Goal: Task Accomplishment & Management: Manage account settings

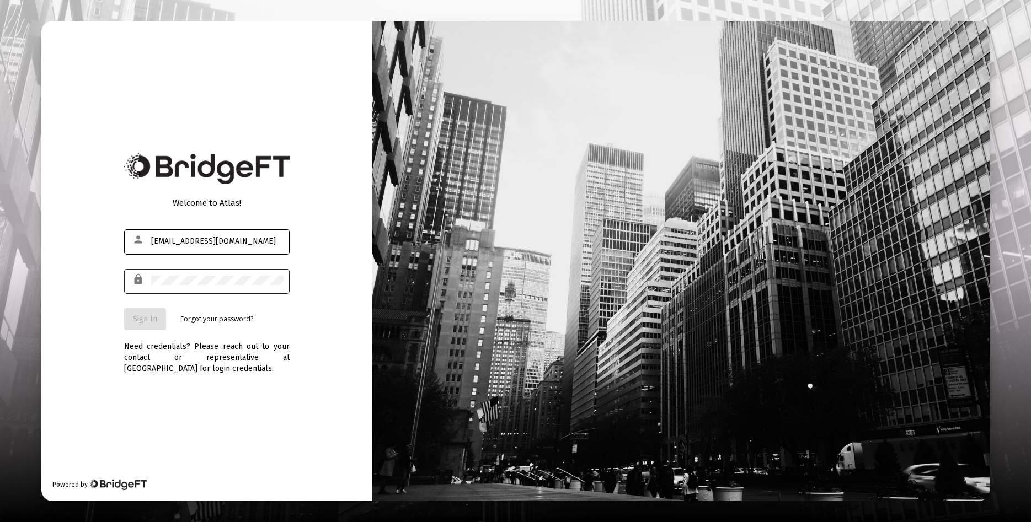
type input "[EMAIL_ADDRESS][DOMAIN_NAME]"
click at [187, 286] on div at bounding box center [217, 280] width 132 height 27
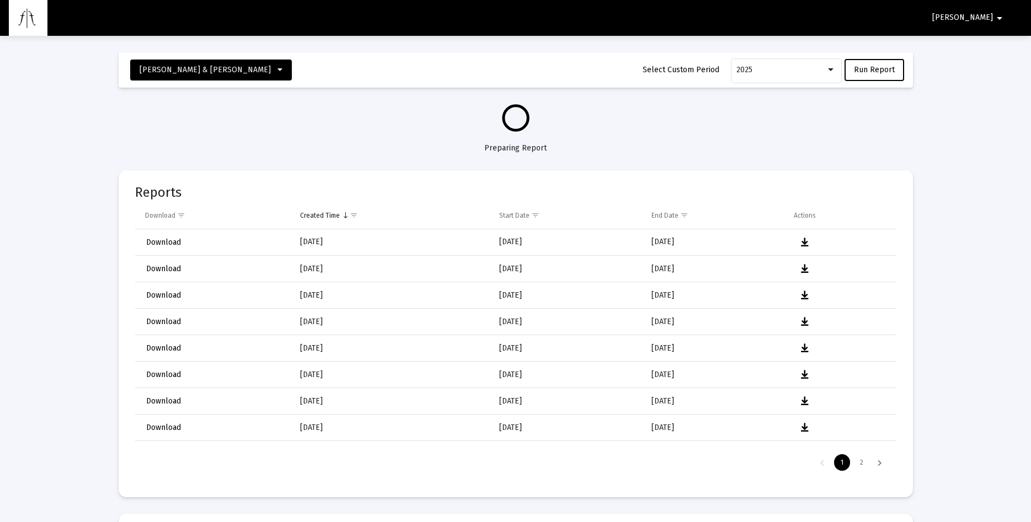
select select "View all"
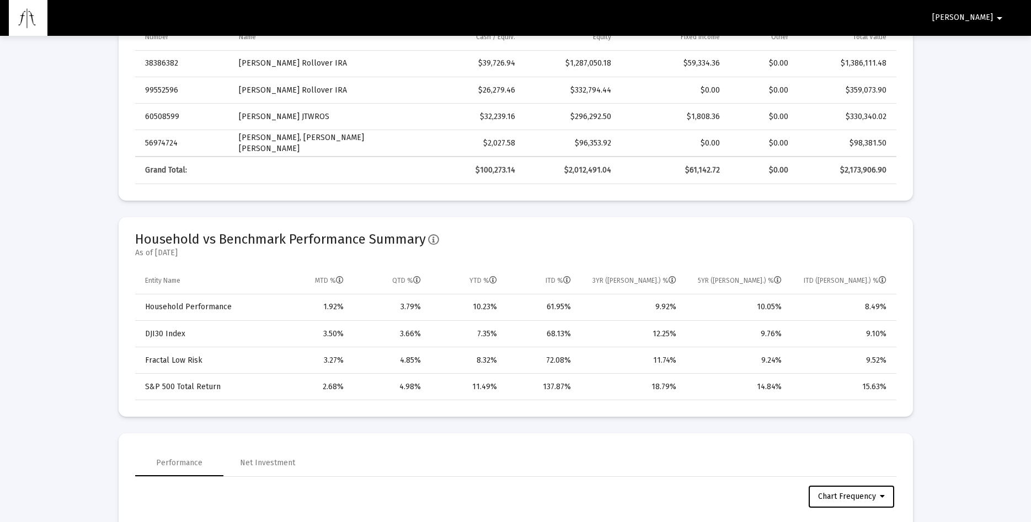
scroll to position [619, 0]
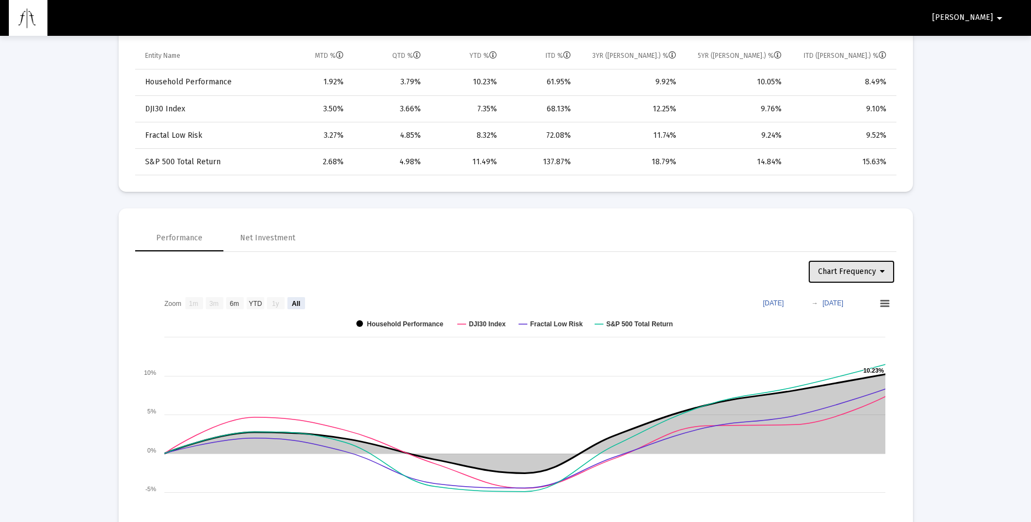
click at [879, 269] on span "Chart Frequency" at bounding box center [851, 271] width 67 height 9
click at [878, 326] on button "Weekly Frequency" at bounding box center [853, 327] width 93 height 26
select select "View all"
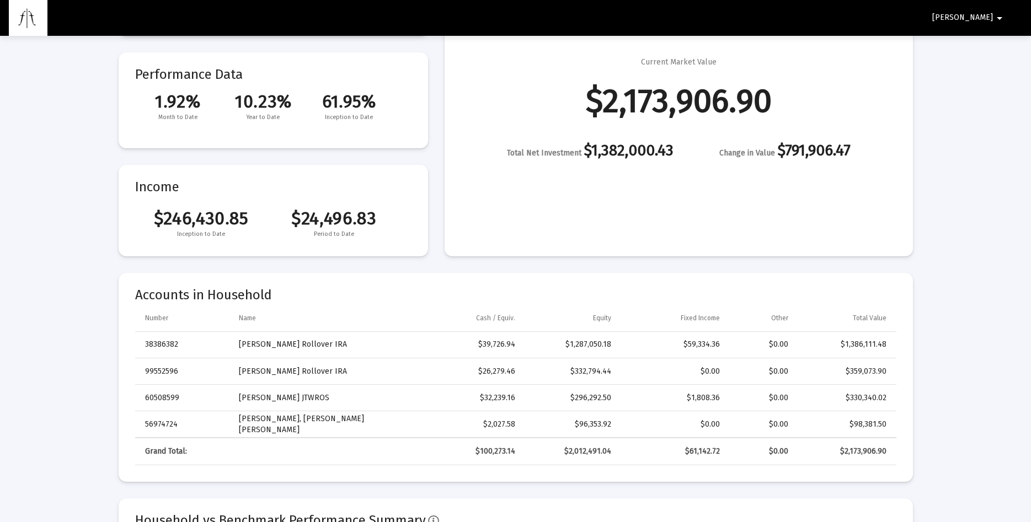
scroll to position [0, 0]
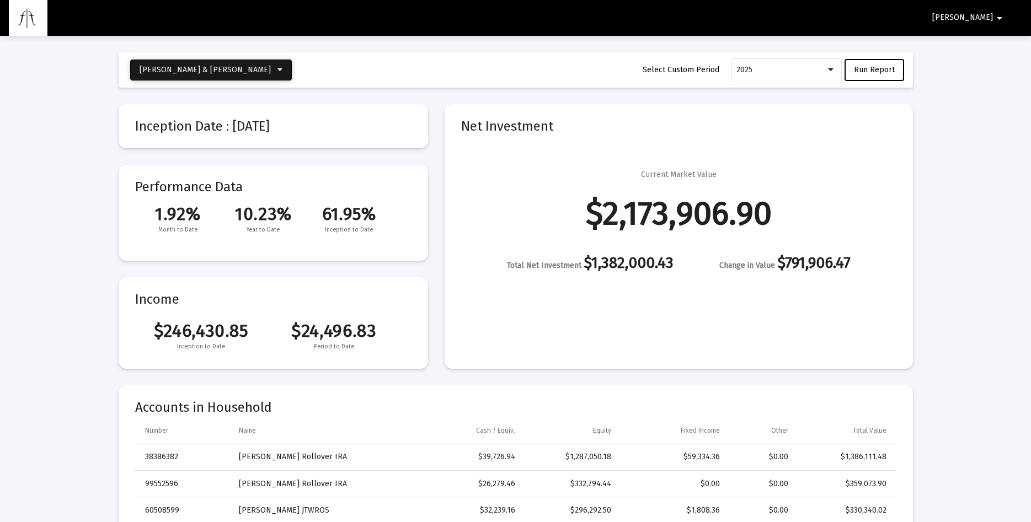
click at [277, 72] on icon at bounding box center [279, 70] width 5 height 8
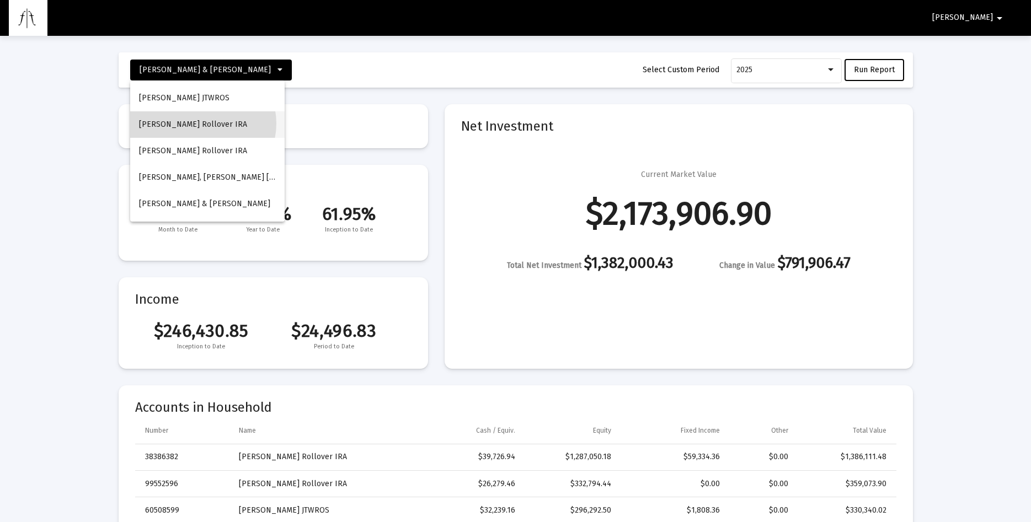
click at [201, 124] on button "[PERSON_NAME] Rollover IRA" at bounding box center [207, 124] width 154 height 26
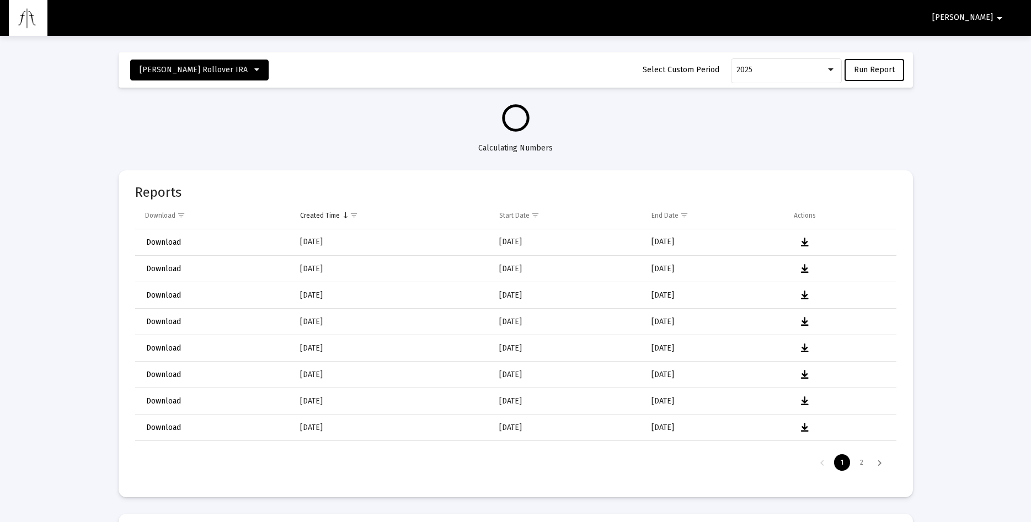
select select "View all"
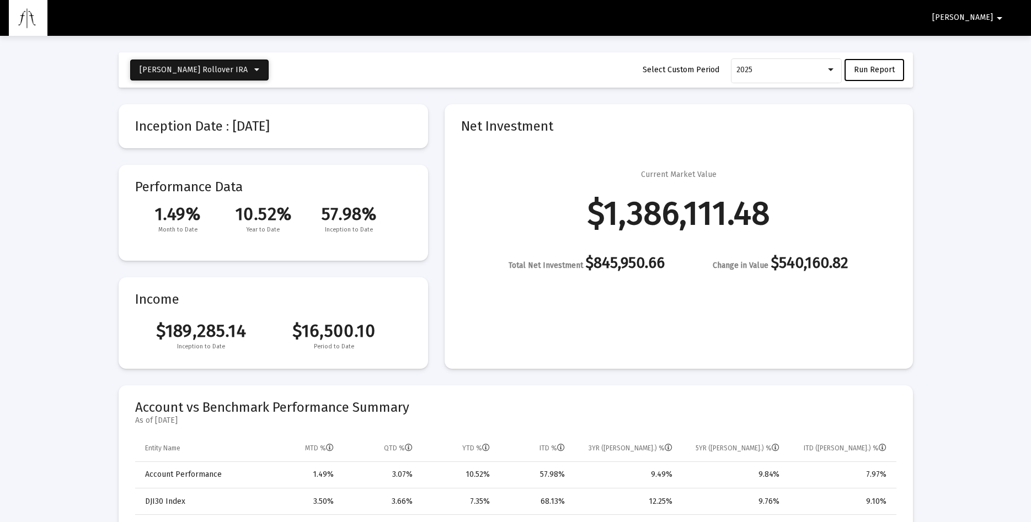
click at [254, 70] on icon at bounding box center [256, 70] width 5 height 8
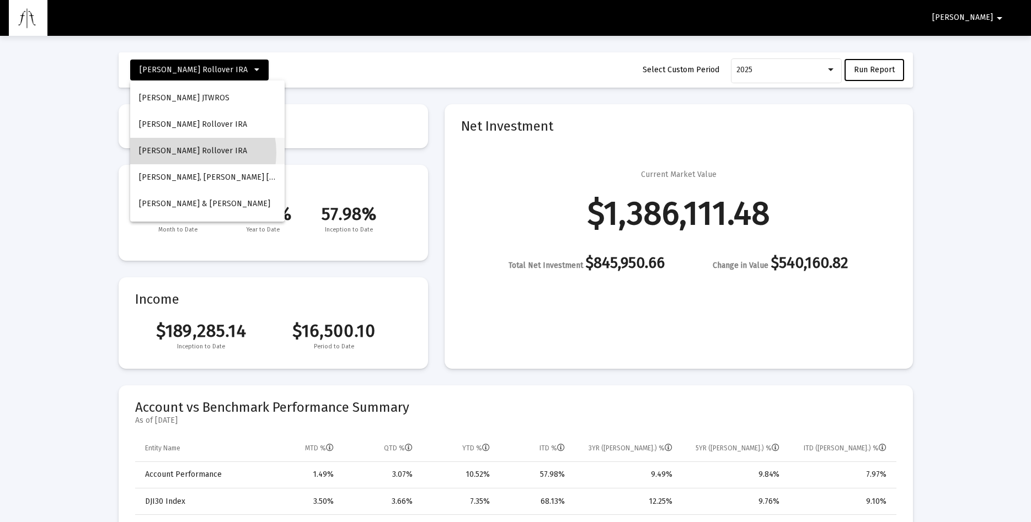
click at [188, 153] on button "[PERSON_NAME] Rollover IRA" at bounding box center [207, 151] width 154 height 26
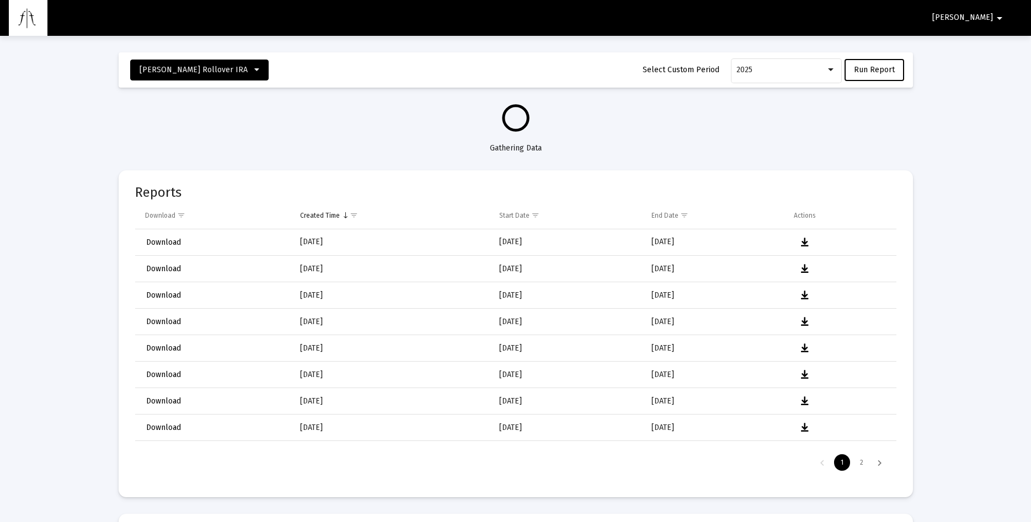
select select "View all"
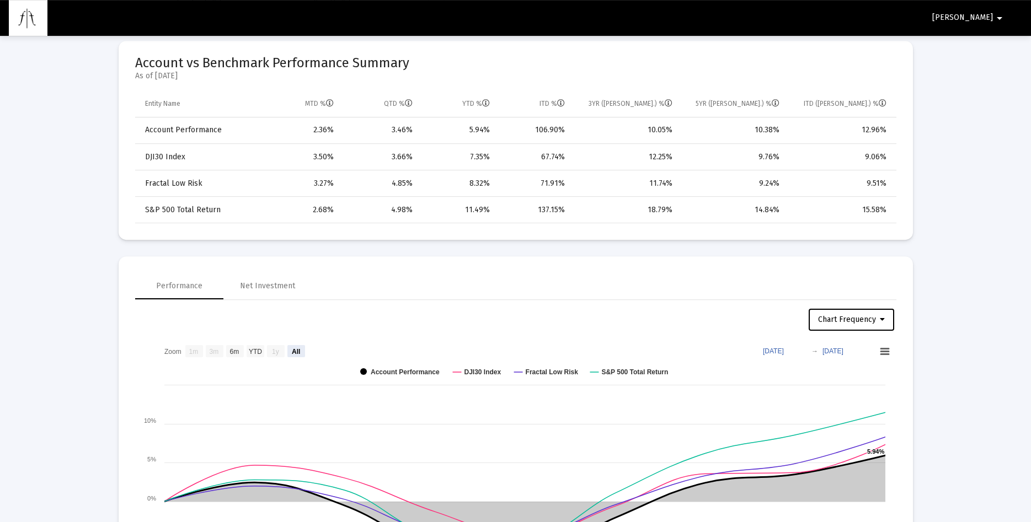
scroll to position [450, 0]
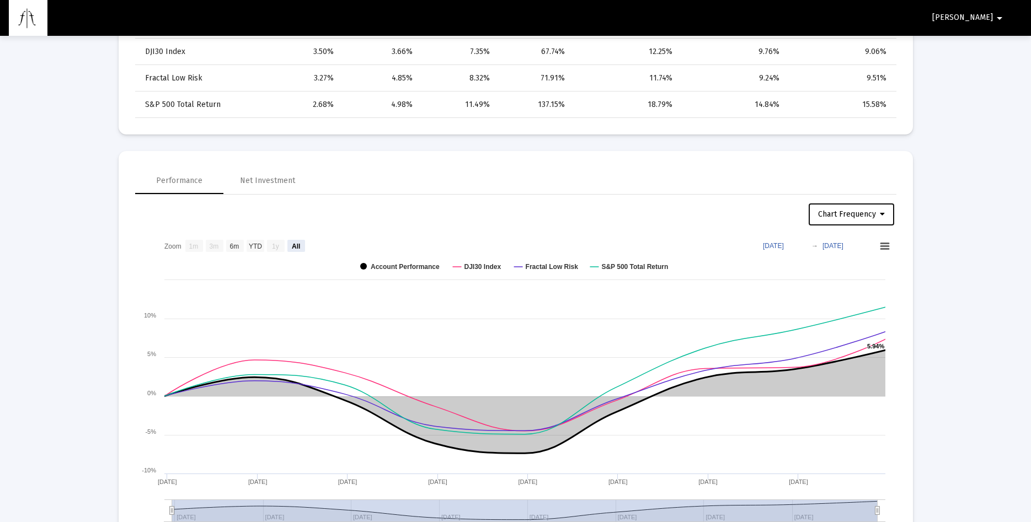
click at [883, 214] on icon at bounding box center [882, 215] width 5 height 8
click at [871, 269] on button "Weekly Frequency" at bounding box center [853, 269] width 93 height 26
select select "View all"
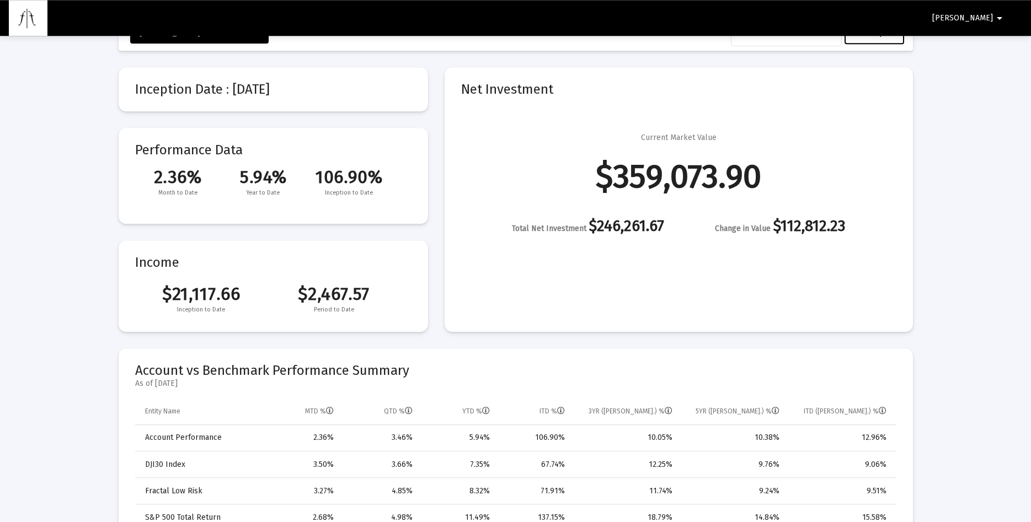
scroll to position [0, 0]
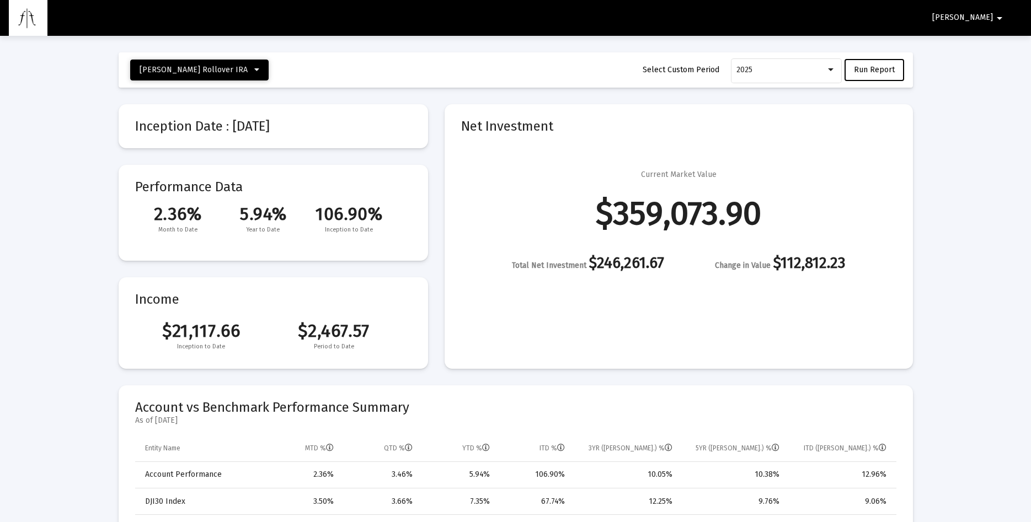
click at [258, 68] on button "[PERSON_NAME] Rollover IRA" at bounding box center [199, 70] width 138 height 21
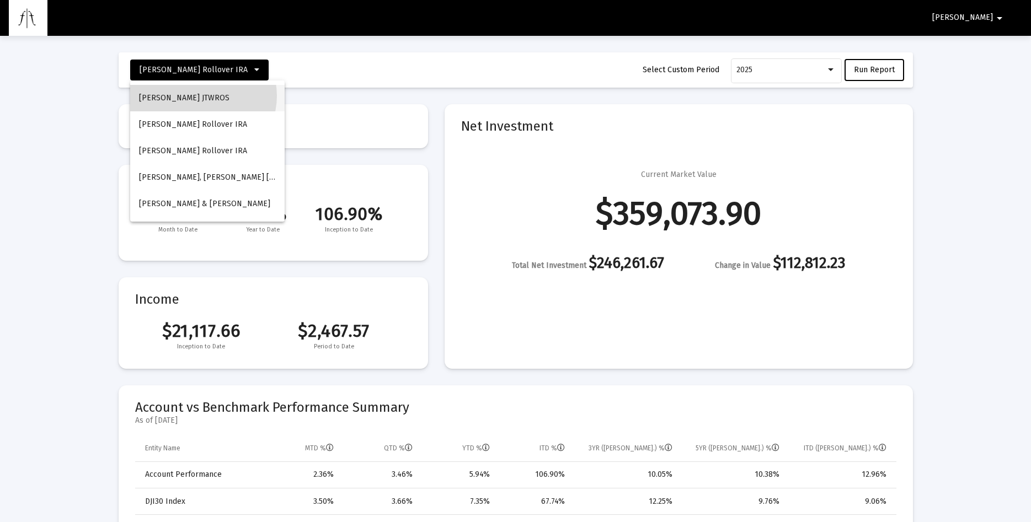
click at [202, 96] on button "[PERSON_NAME] JTWROS" at bounding box center [207, 98] width 154 height 26
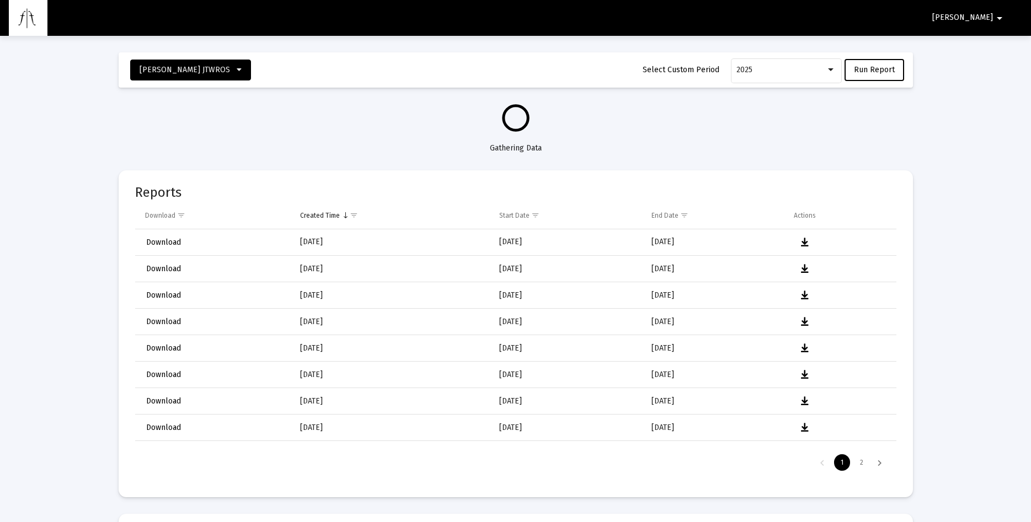
select select "View all"
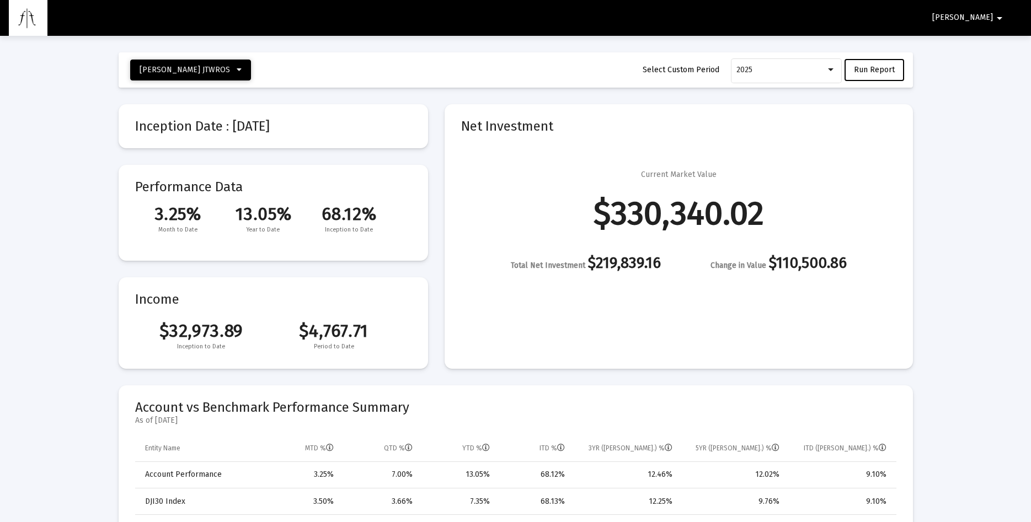
click at [237, 69] on icon at bounding box center [239, 70] width 5 height 8
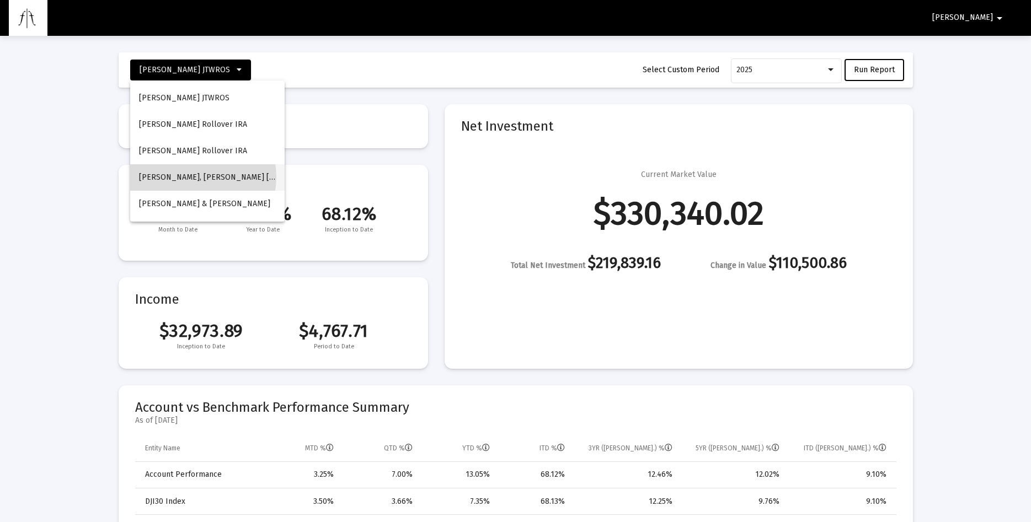
click at [190, 177] on button "[PERSON_NAME], [PERSON_NAME] [PERSON_NAME]" at bounding box center [207, 177] width 154 height 26
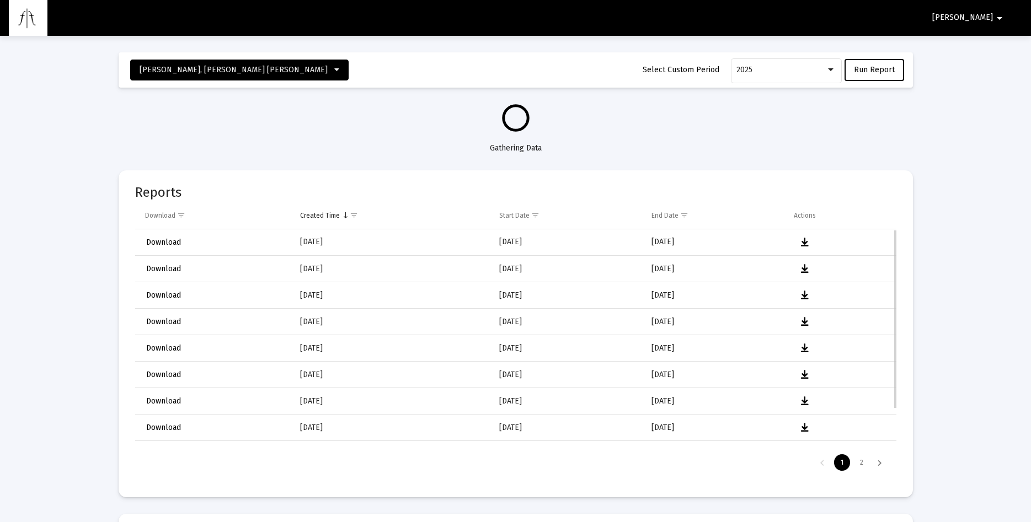
select select "View all"
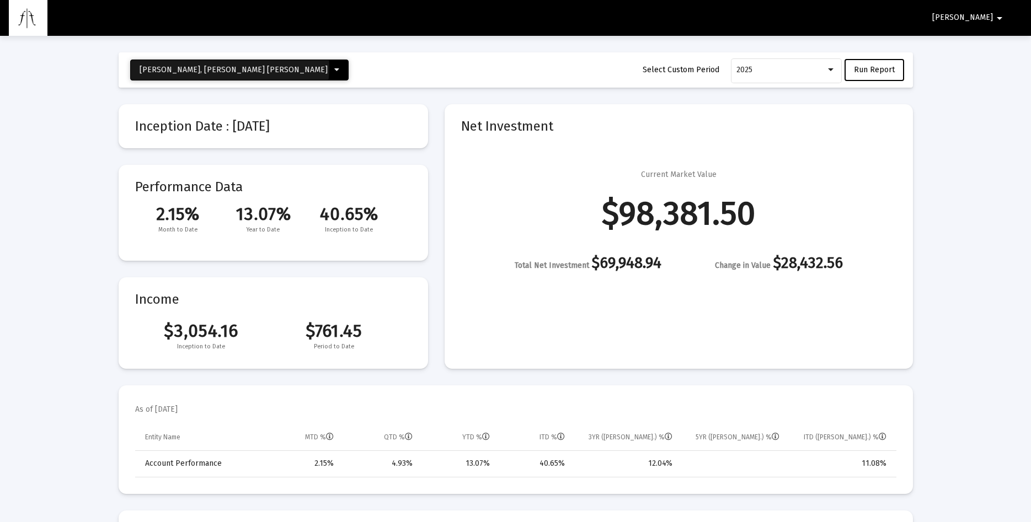
click at [229, 67] on button "[PERSON_NAME], [PERSON_NAME] [PERSON_NAME]" at bounding box center [239, 70] width 218 height 21
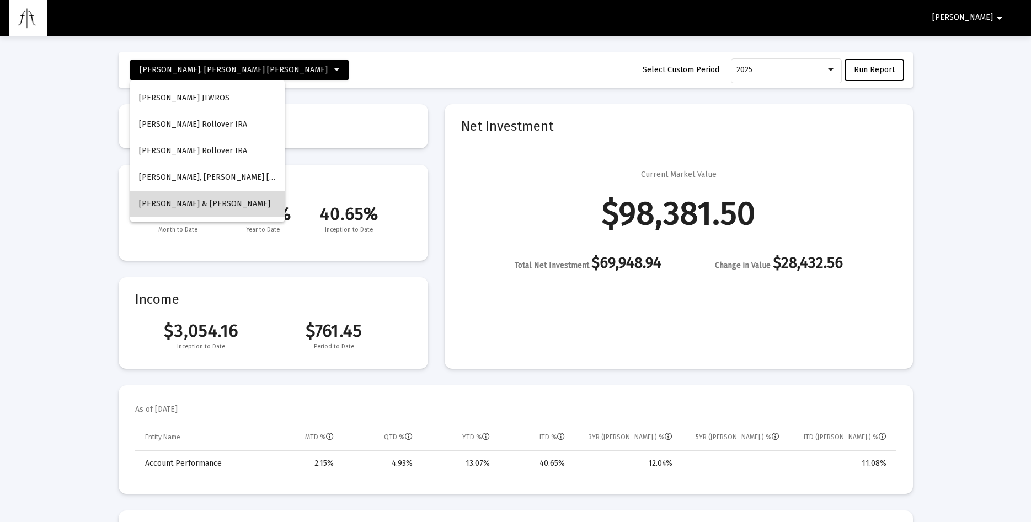
click at [233, 202] on span "[PERSON_NAME] & [PERSON_NAME]" at bounding box center [204, 203] width 131 height 9
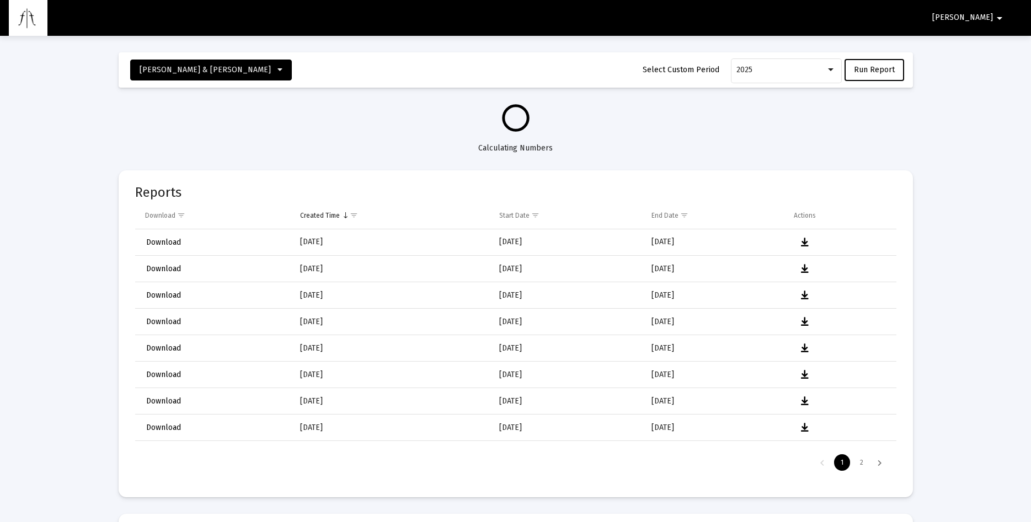
select select "View all"
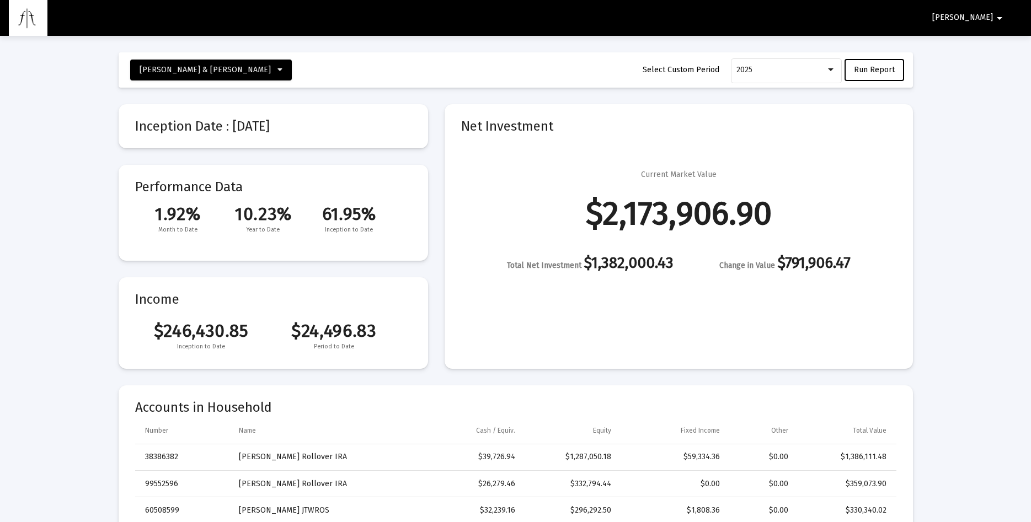
click at [982, 18] on span "[PERSON_NAME]" at bounding box center [962, 17] width 61 height 9
click at [998, 45] on button "Logout" at bounding box center [995, 47] width 62 height 26
